Goal: Find specific page/section: Find specific page/section

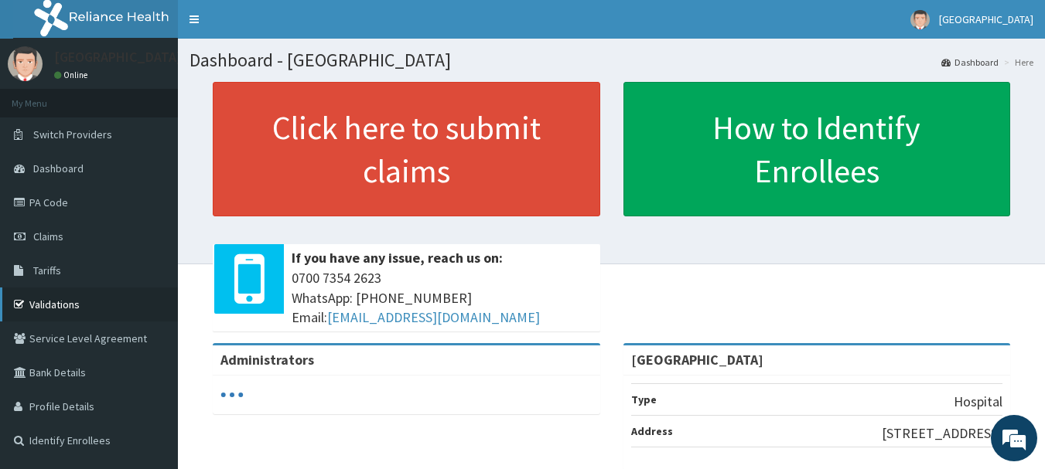
click at [124, 302] on link "Validations" at bounding box center [89, 305] width 178 height 34
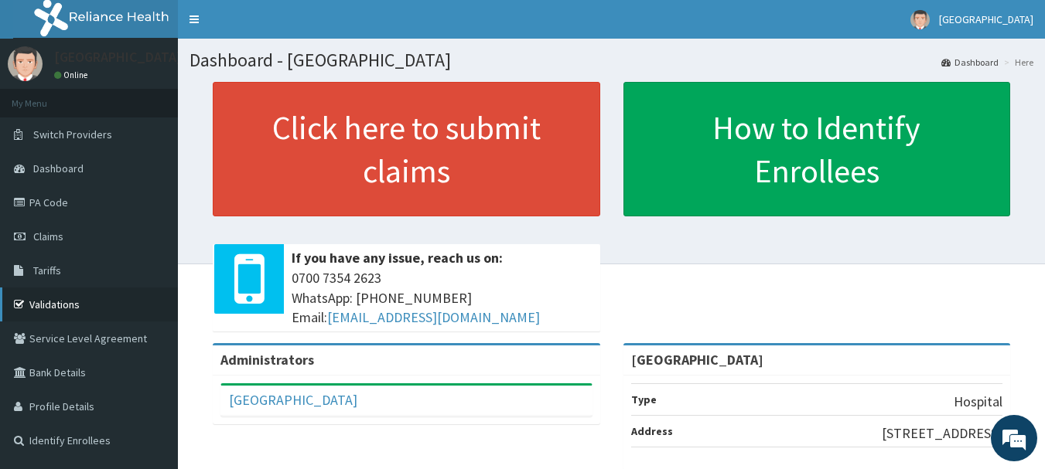
click at [100, 303] on link "Validations" at bounding box center [89, 305] width 178 height 34
